Goal: Find specific page/section: Find specific page/section

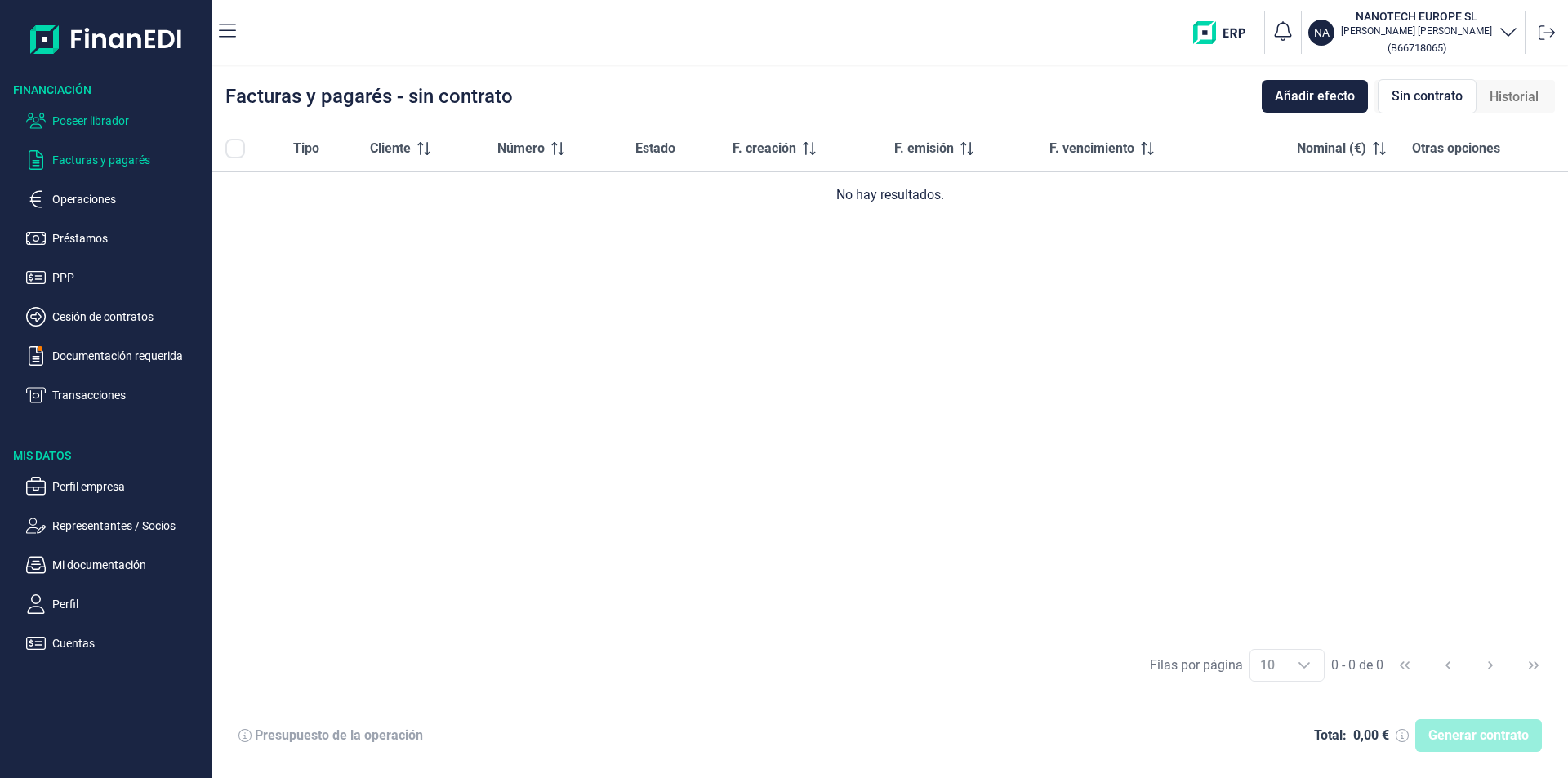
click at [109, 115] on p "Poseer librador" at bounding box center [129, 120] width 154 height 19
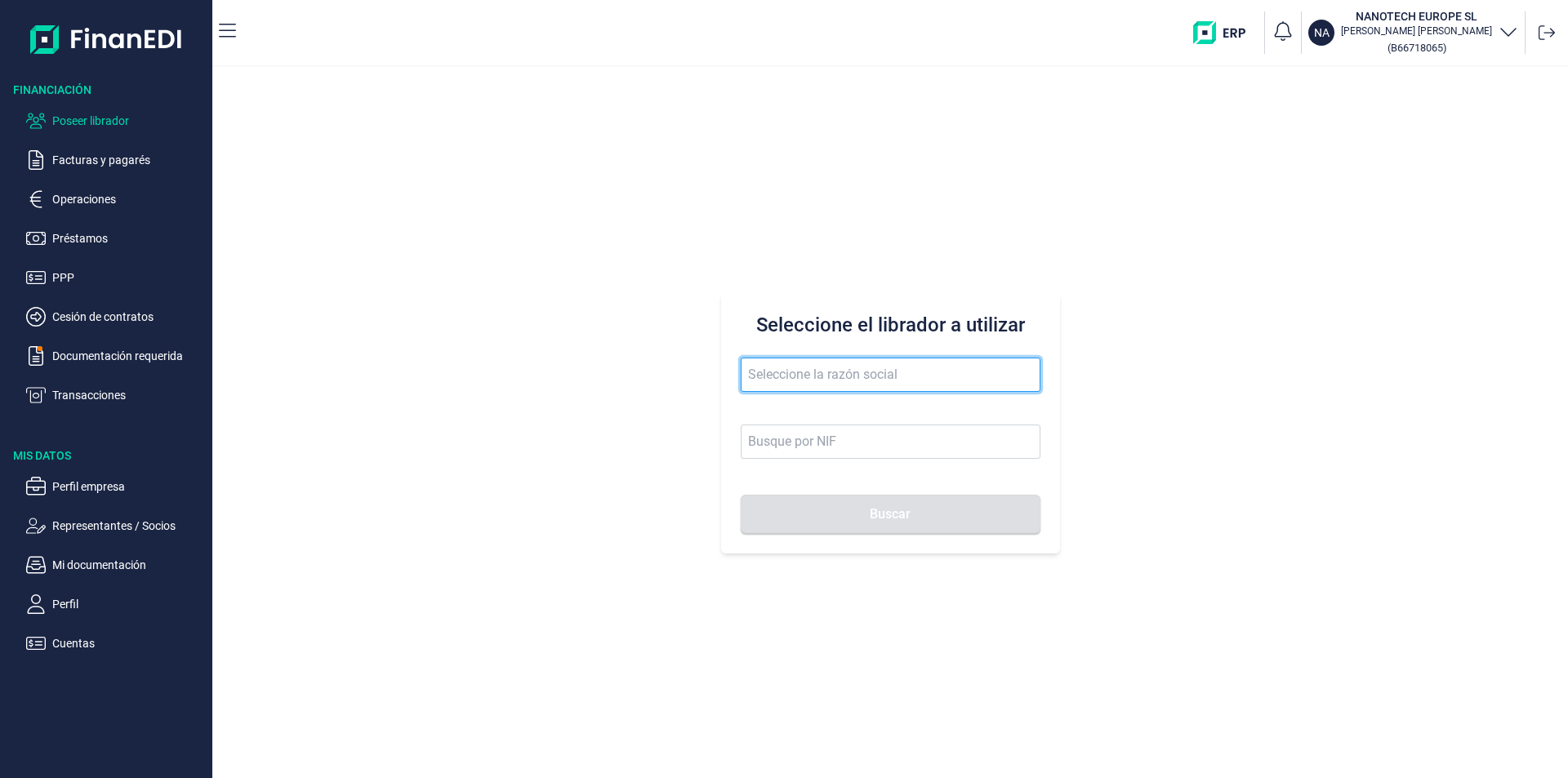
click at [769, 371] on input "text" at bounding box center [891, 375] width 299 height 35
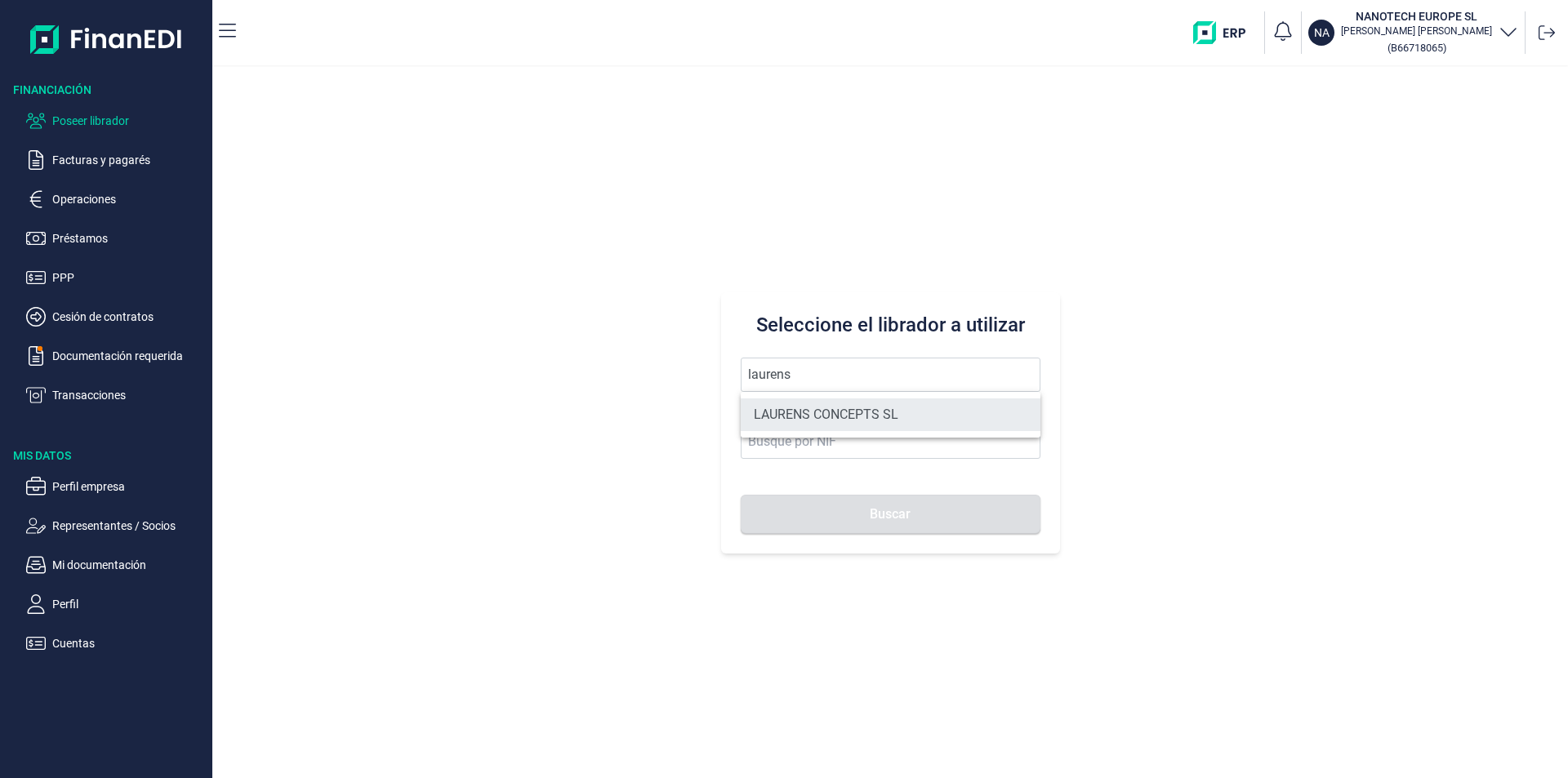
click at [816, 414] on li "LAURENS CONCEPTS SL" at bounding box center [891, 414] width 299 height 33
type input "LAURENS CONCEPTS SL"
type input "B66109042"
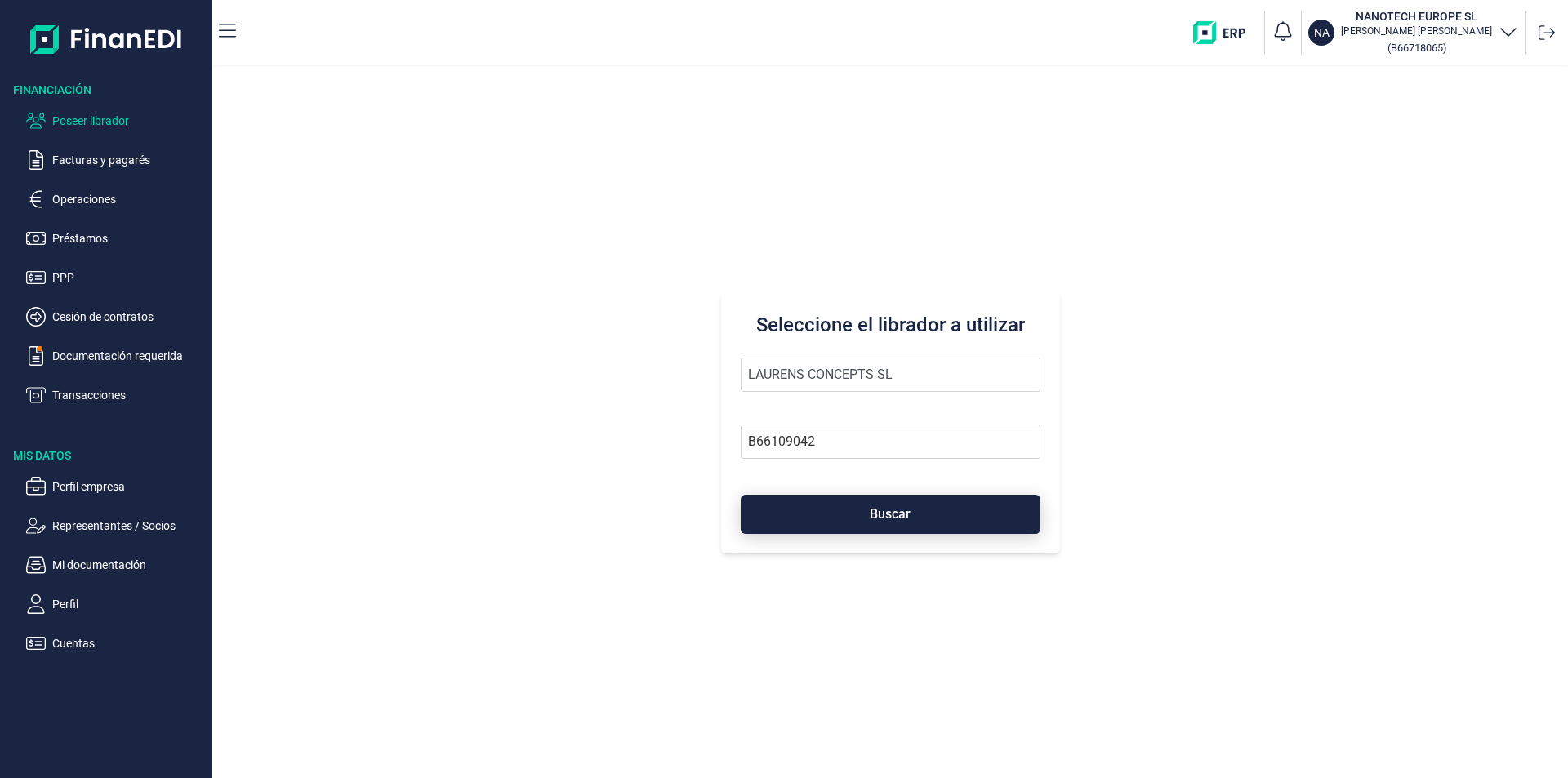
click at [848, 510] on button "Buscar" at bounding box center [891, 514] width 299 height 39
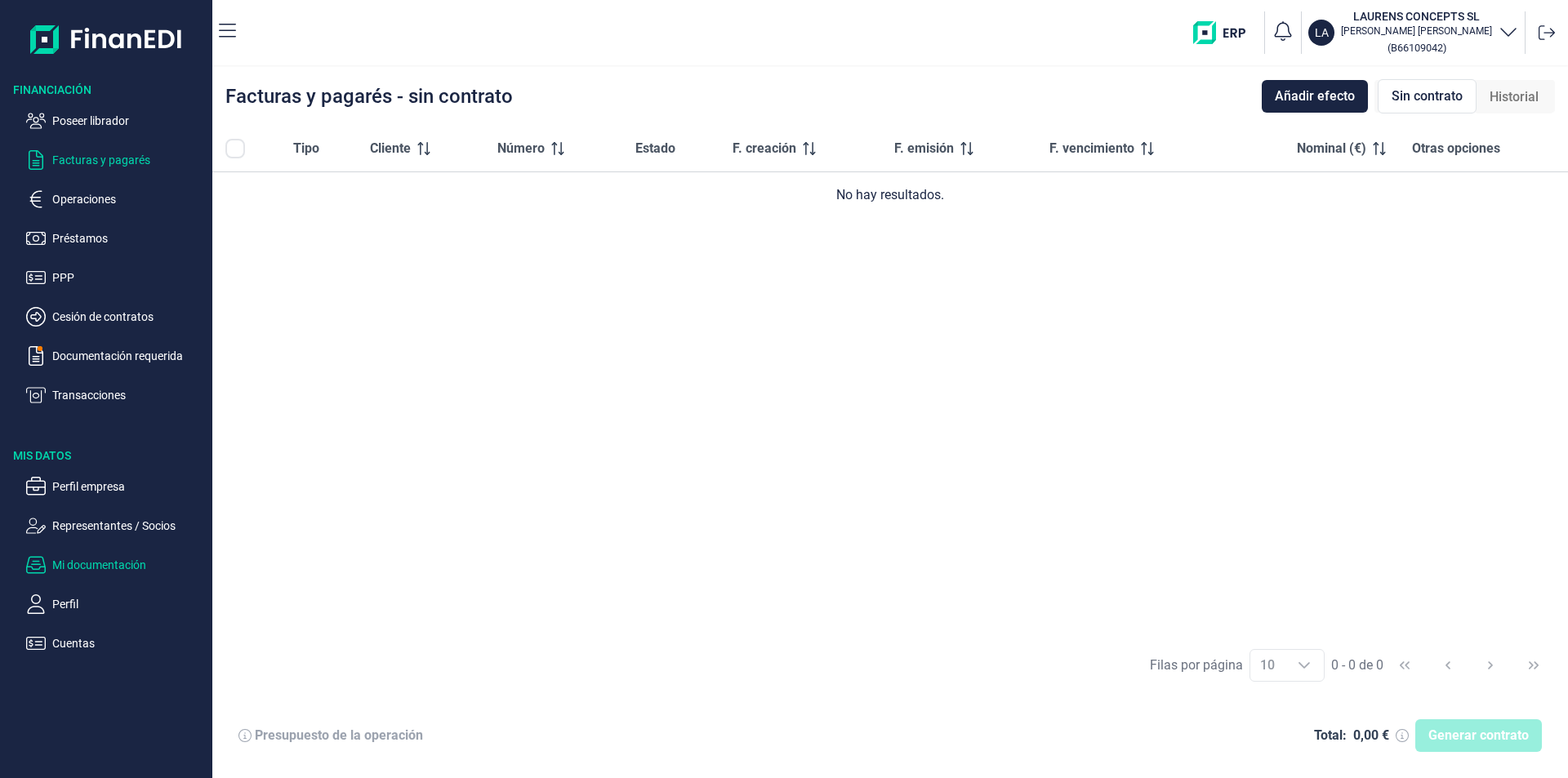
click at [69, 562] on p "Mi documentación" at bounding box center [129, 565] width 154 height 19
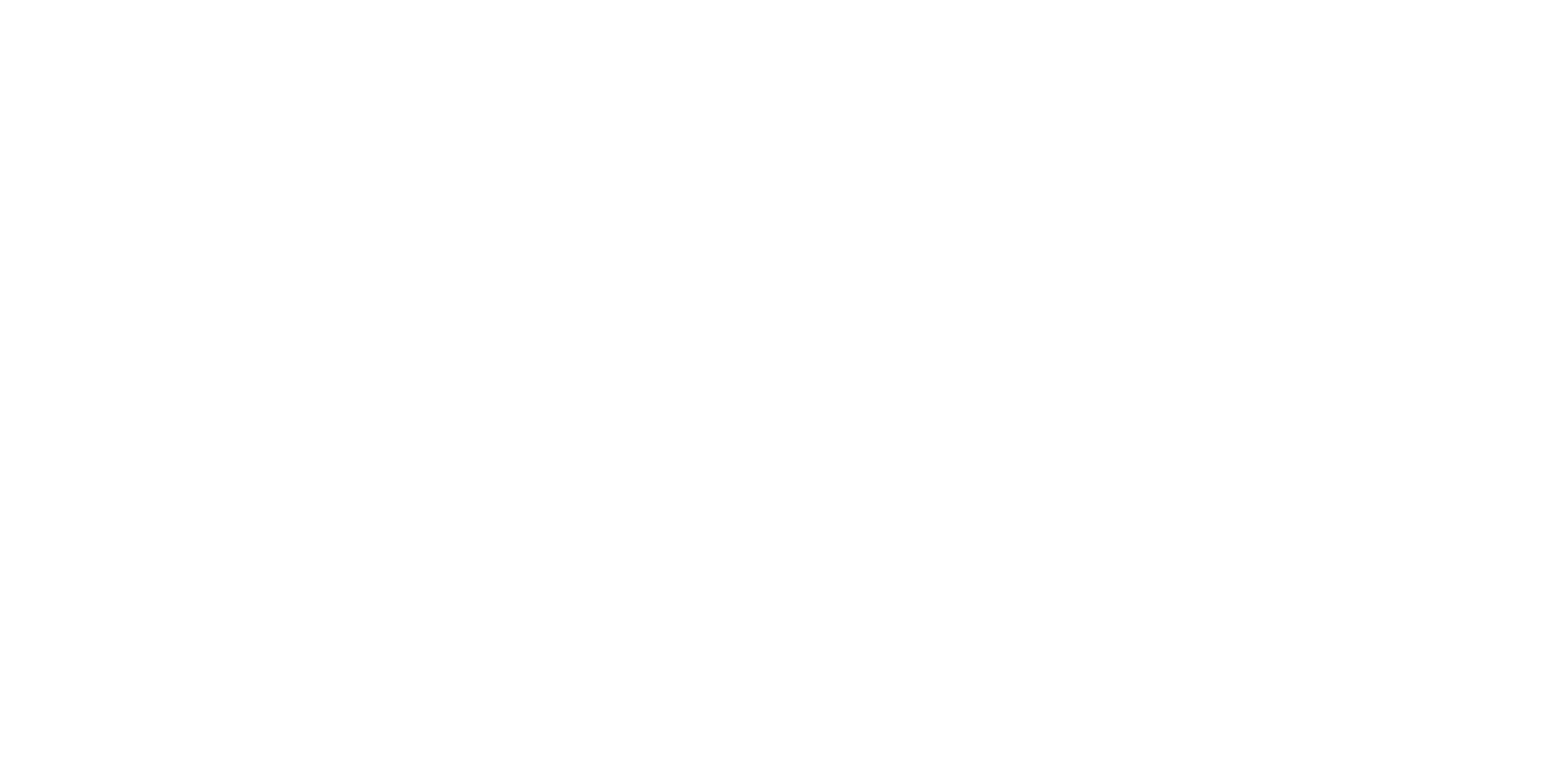
click at [652, 188] on main at bounding box center [784, 389] width 1568 height 778
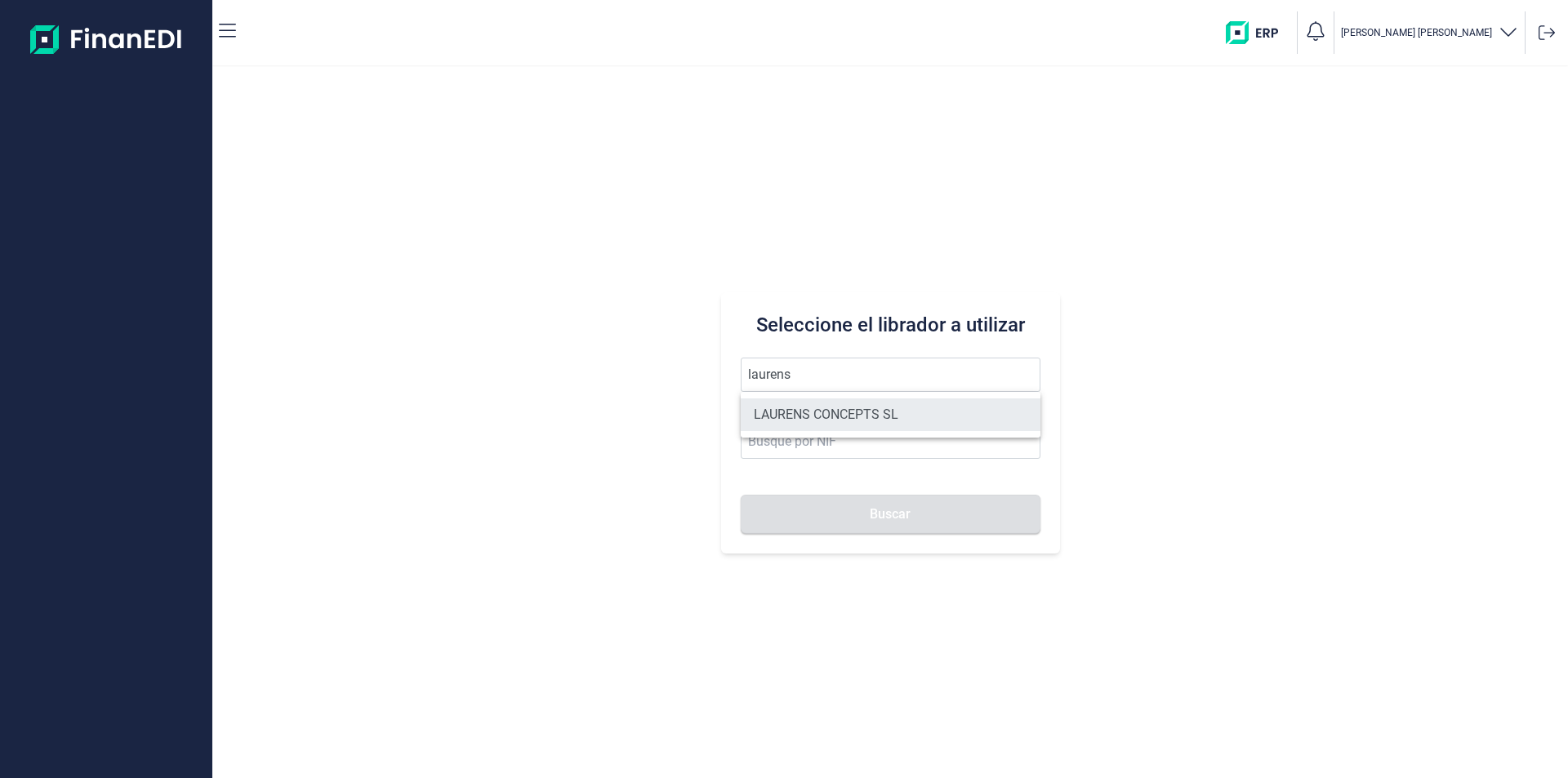
click at [821, 408] on li "LAURENS CONCEPTS SL" at bounding box center [891, 414] width 299 height 33
type input "LAURENS CONCEPTS SL"
type input "B66109042"
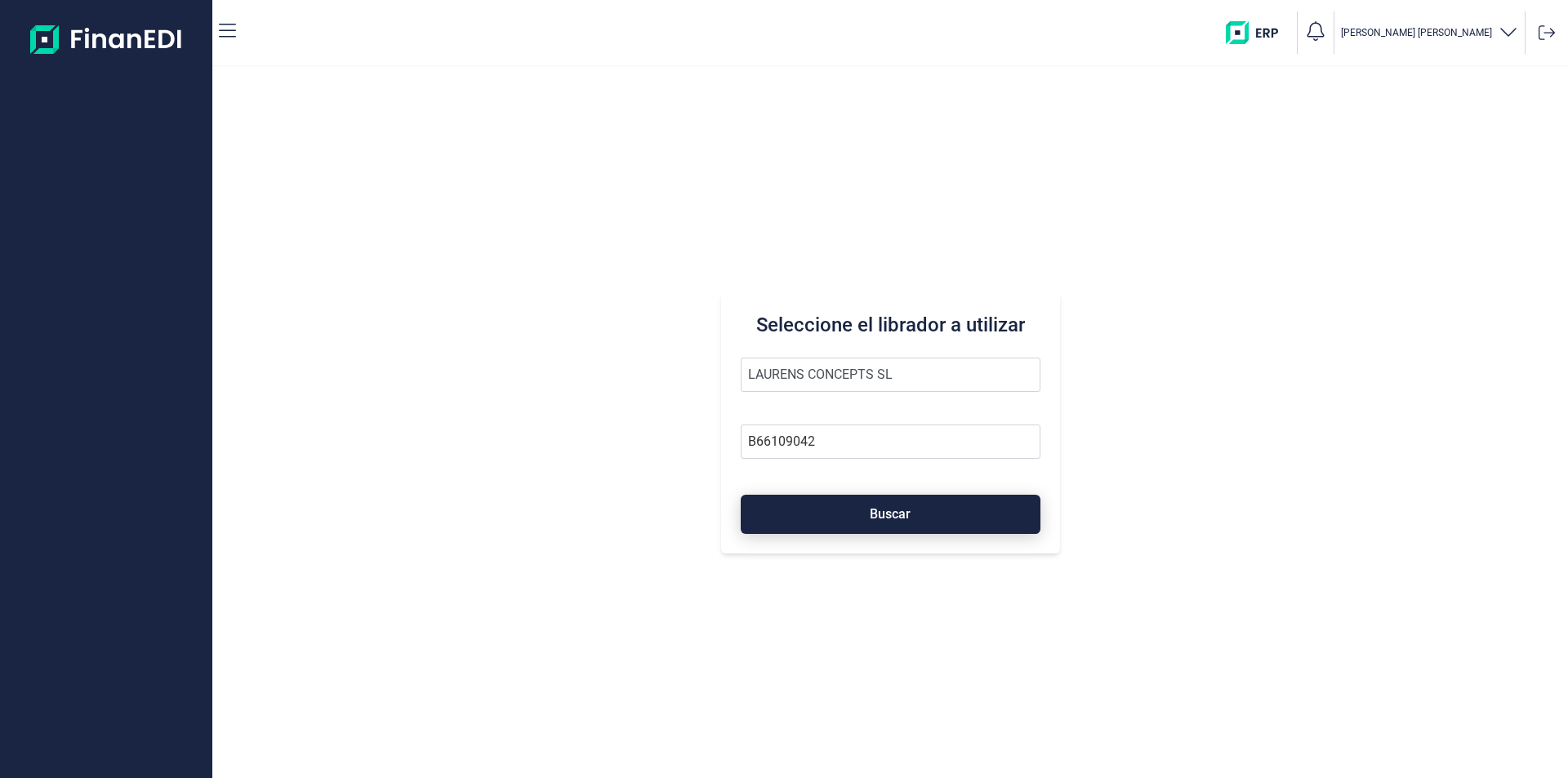
click at [810, 516] on button "Buscar" at bounding box center [891, 514] width 299 height 39
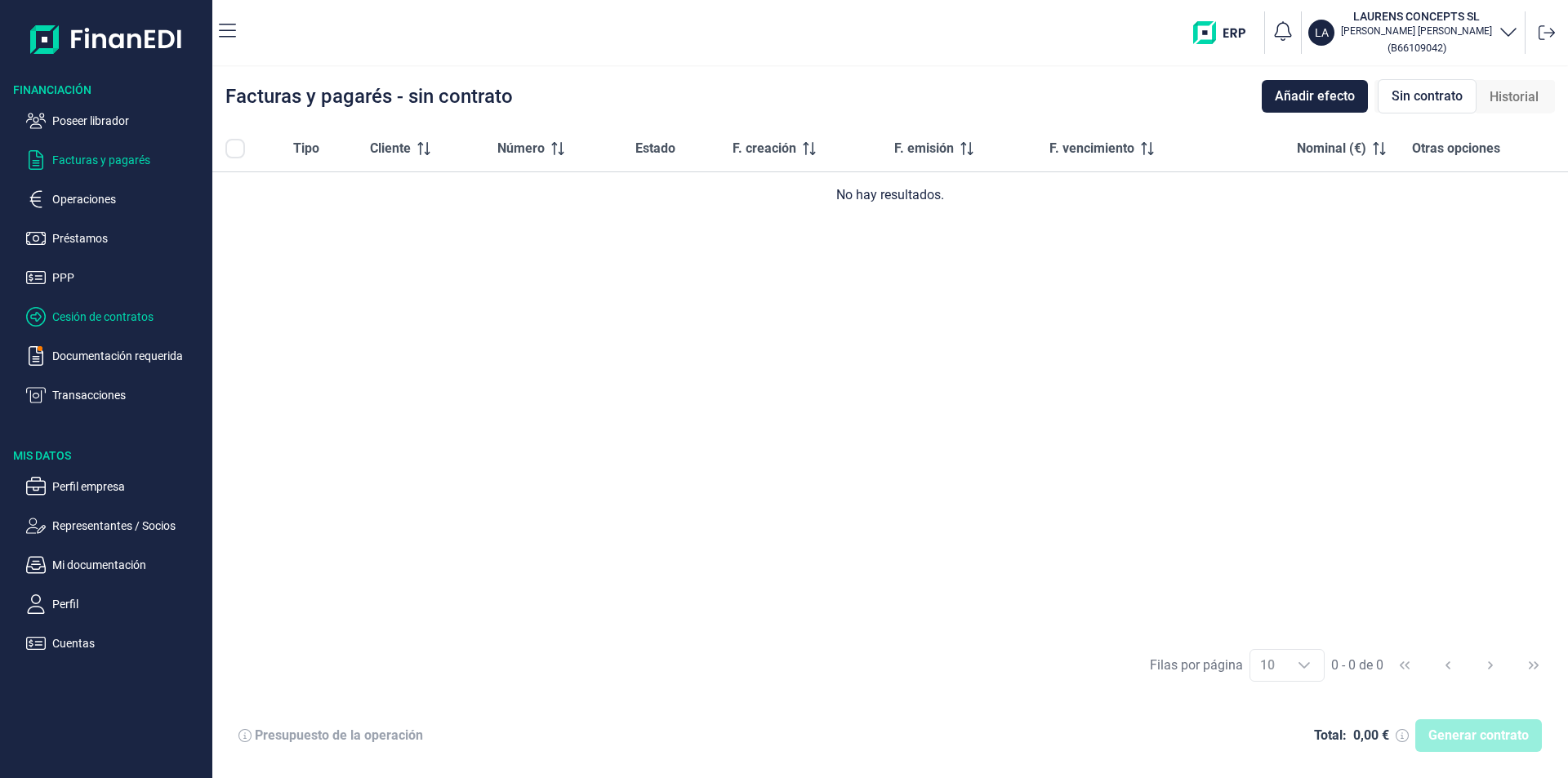
click at [129, 315] on p "Cesión de contratos" at bounding box center [129, 316] width 154 height 19
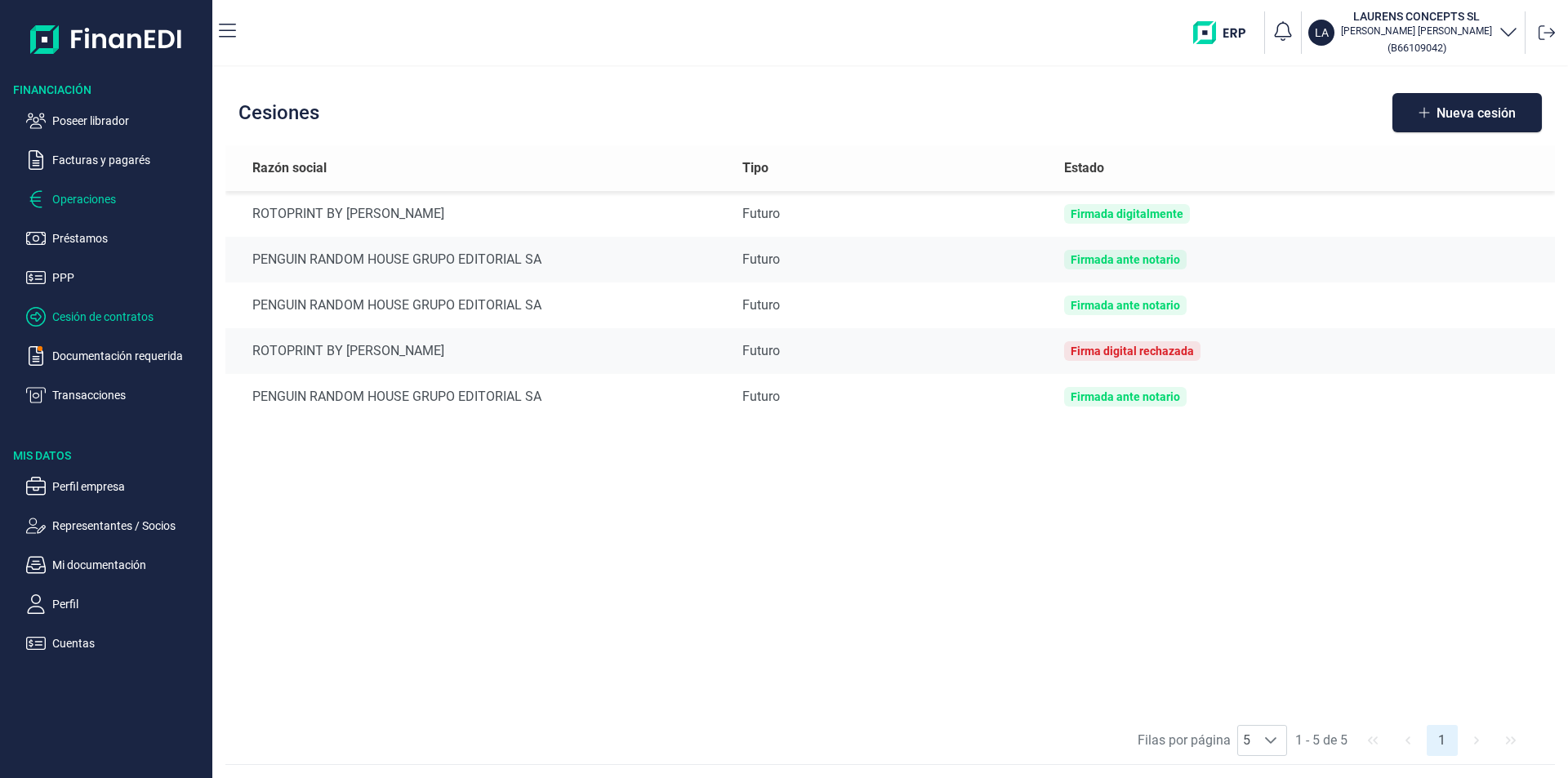
click at [103, 200] on p "Operaciones" at bounding box center [129, 199] width 154 height 19
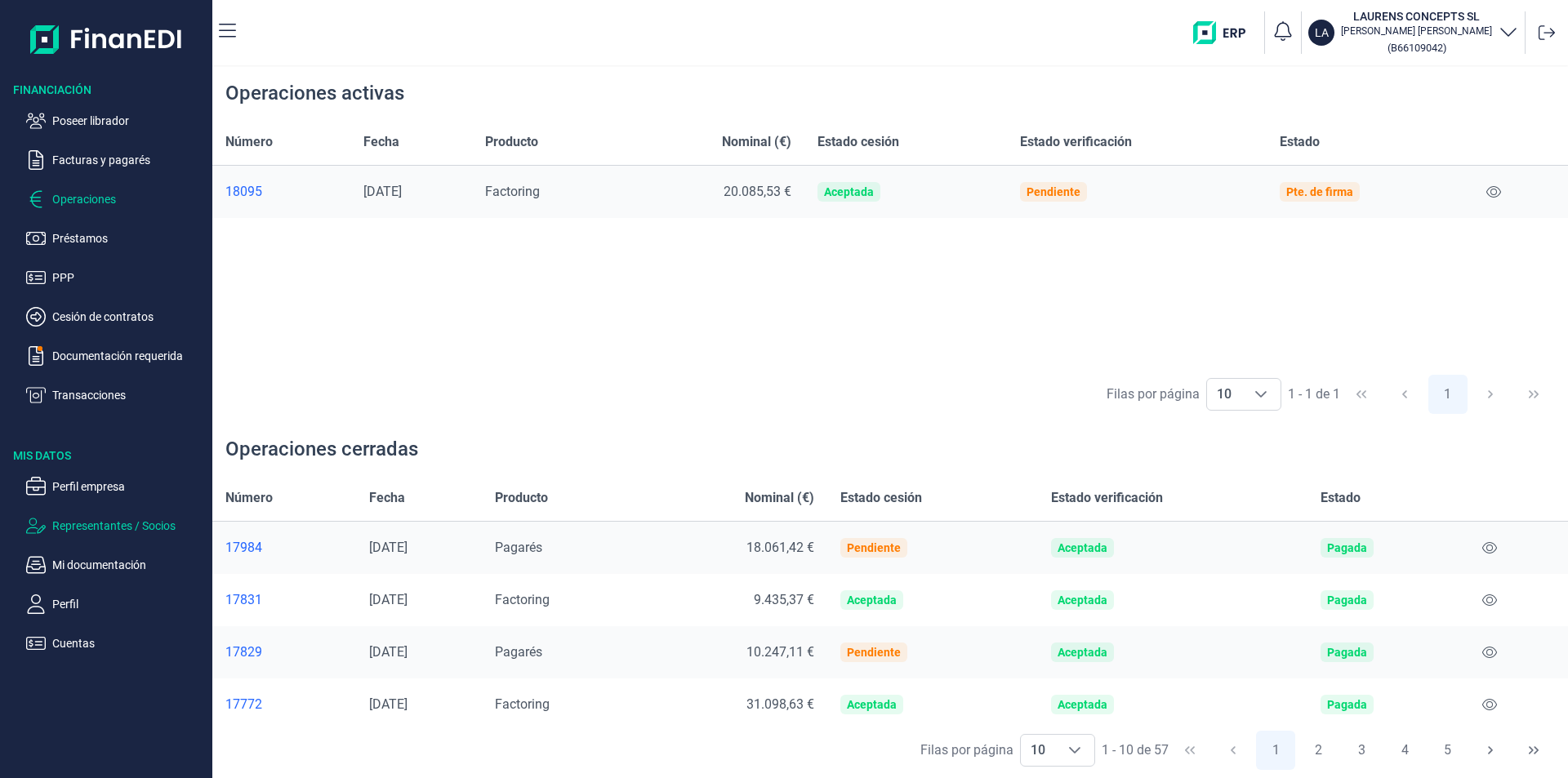
click at [106, 525] on p "Representantes / Socios" at bounding box center [129, 525] width 154 height 19
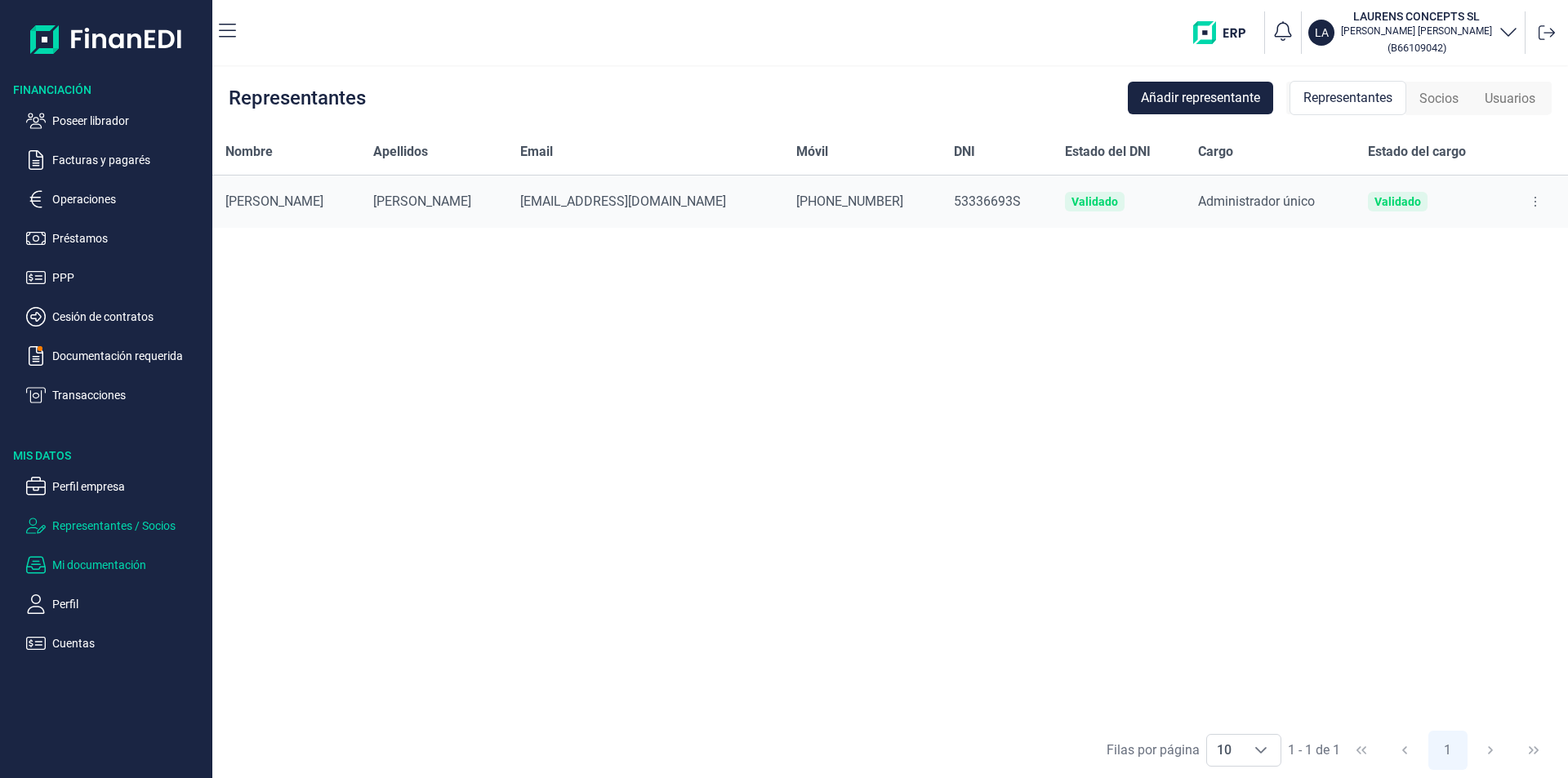
click at [87, 567] on p "Mi documentación" at bounding box center [129, 565] width 154 height 19
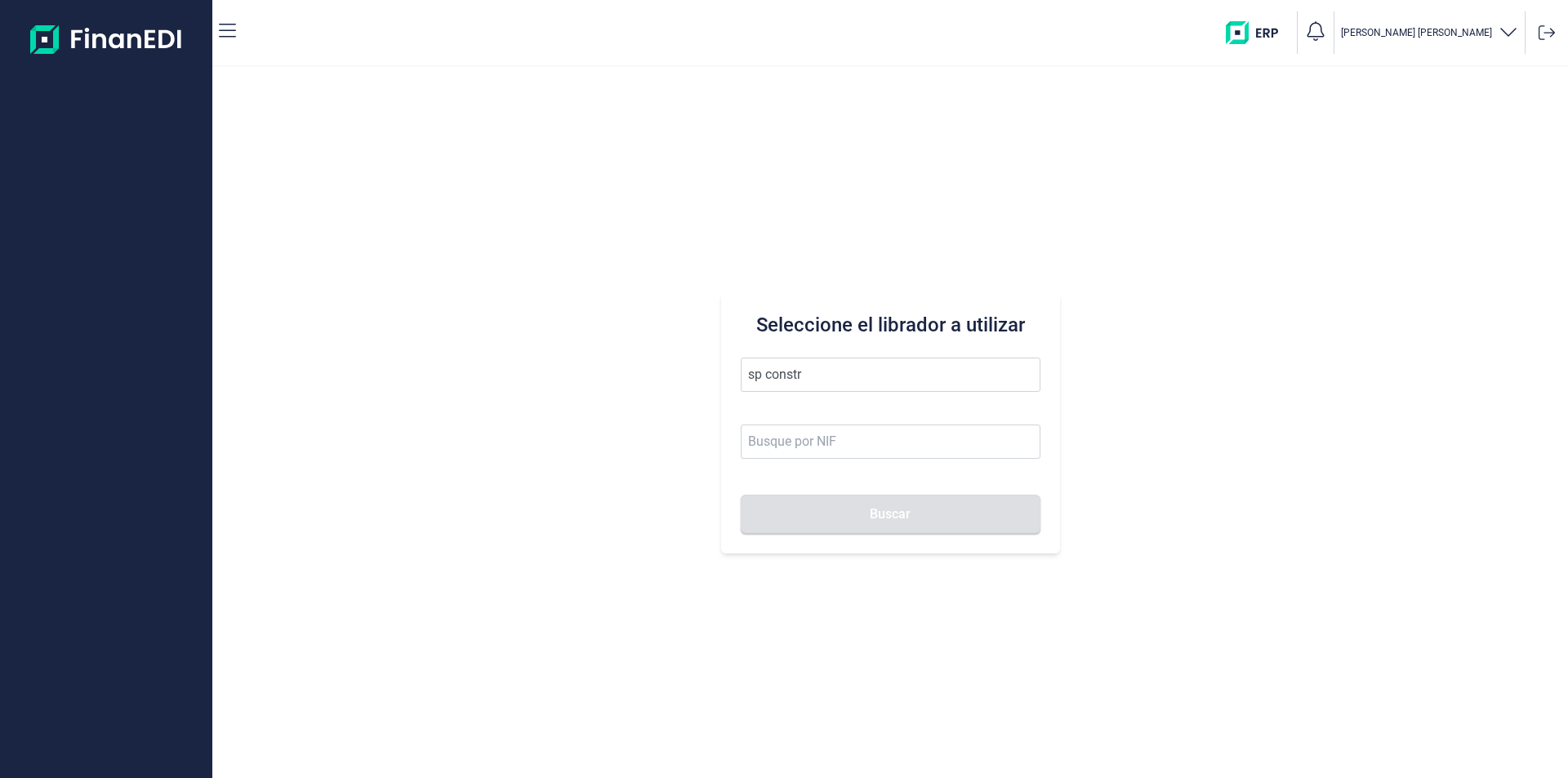
type input "sp constru"
drag, startPoint x: 838, startPoint y: 371, endPoint x: 737, endPoint y: 372, distance: 101.0
click at [737, 372] on div "Seleccione el librador a utilizar sp constru Buscar" at bounding box center [891, 423] width 339 height 261
